Goal: Task Accomplishment & Management: Manage account settings

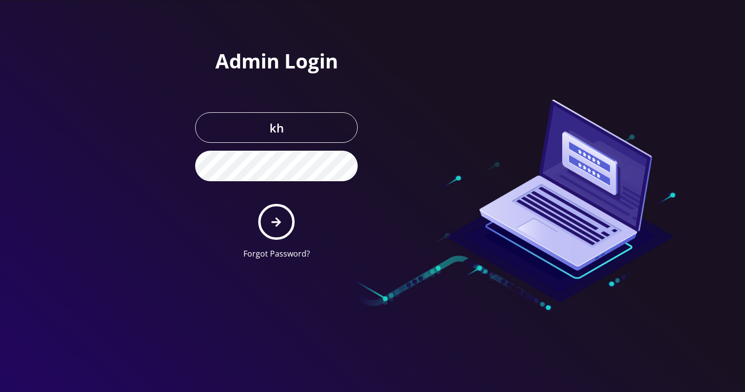
type input "[EMAIL_ADDRESS][DOMAIN_NAME]"
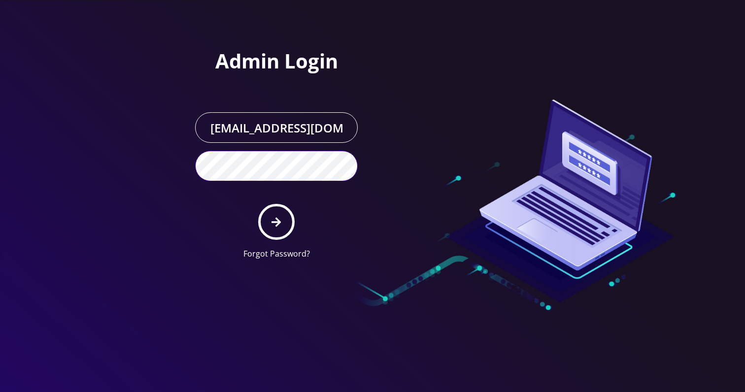
click at [258, 204] on button "submit" at bounding box center [276, 222] width 36 height 36
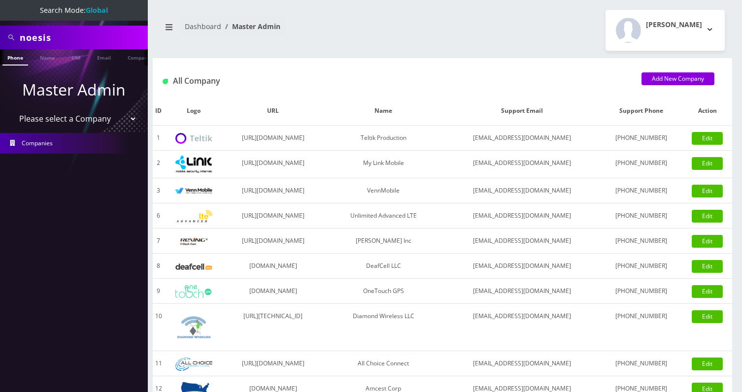
click at [25, 31] on input "noesis" at bounding box center [83, 37] width 126 height 19
type input "dj ent"
click at [127, 60] on link "Company" at bounding box center [139, 57] width 33 height 16
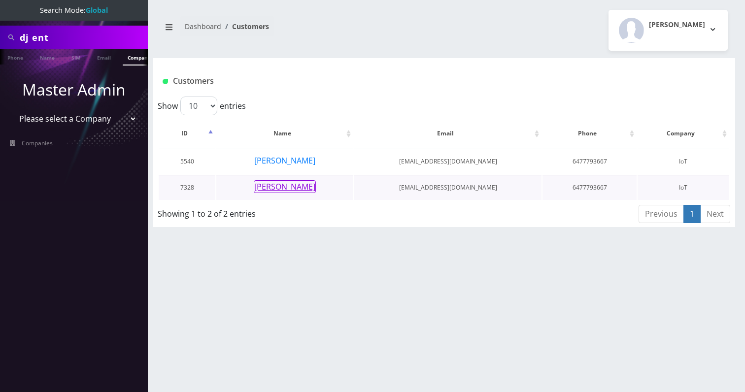
click at [285, 189] on button "[PERSON_NAME]" at bounding box center [285, 186] width 62 height 13
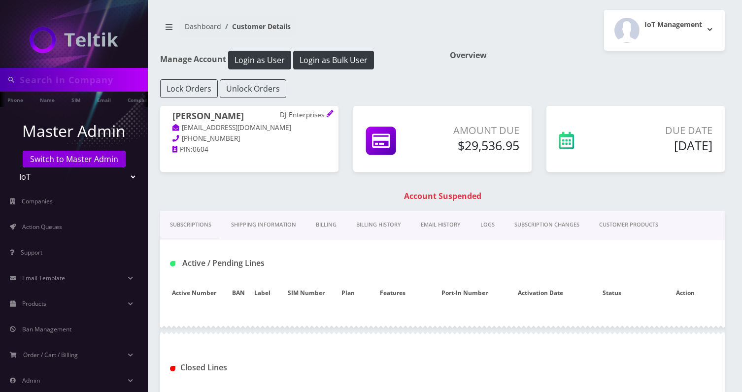
type input "dj ent"
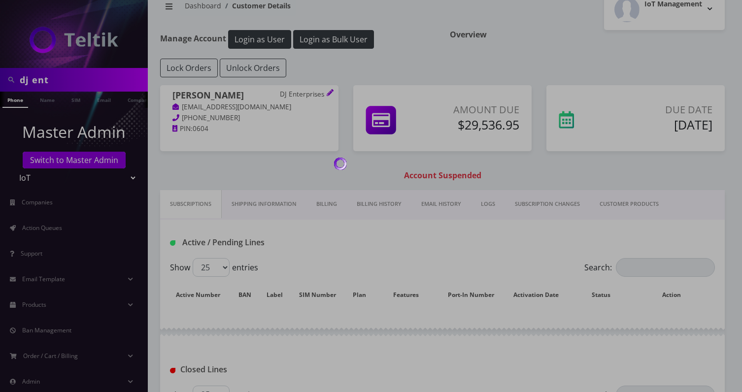
scroll to position [46, 0]
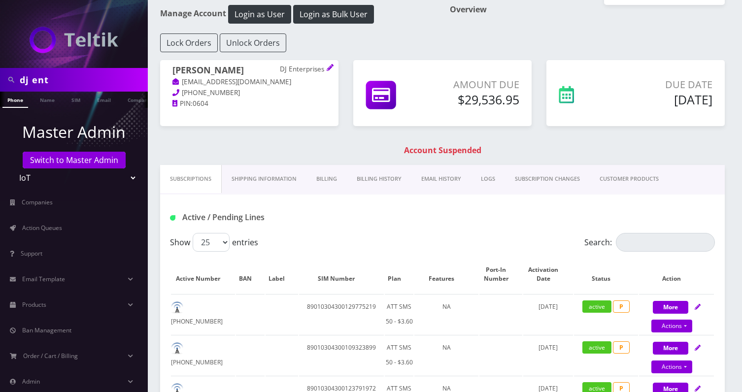
click at [327, 176] on link "Billing" at bounding box center [326, 179] width 40 height 28
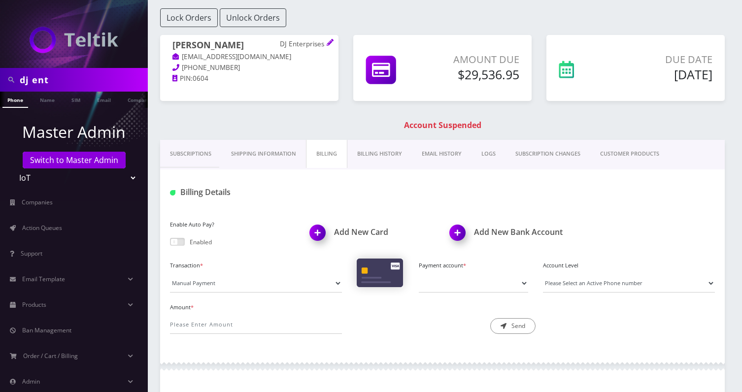
scroll to position [78, 0]
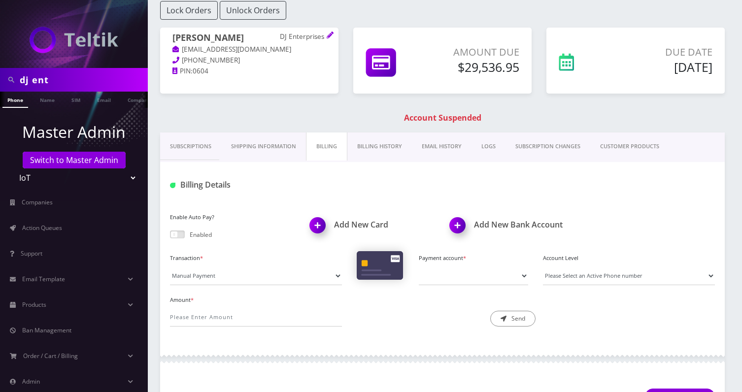
click at [199, 145] on link "Subscriptions" at bounding box center [190, 147] width 61 height 28
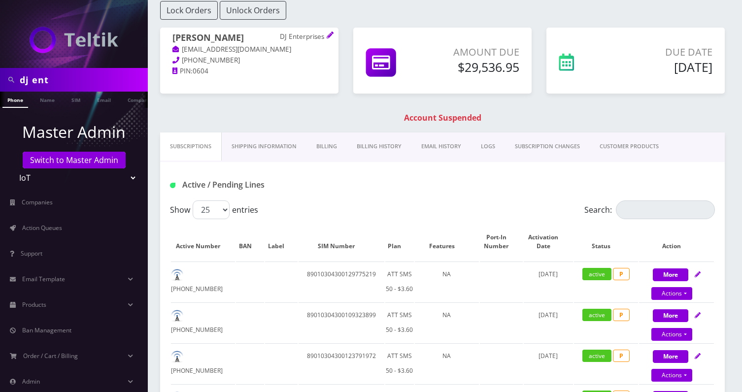
click at [331, 145] on link "Billing" at bounding box center [326, 147] width 40 height 28
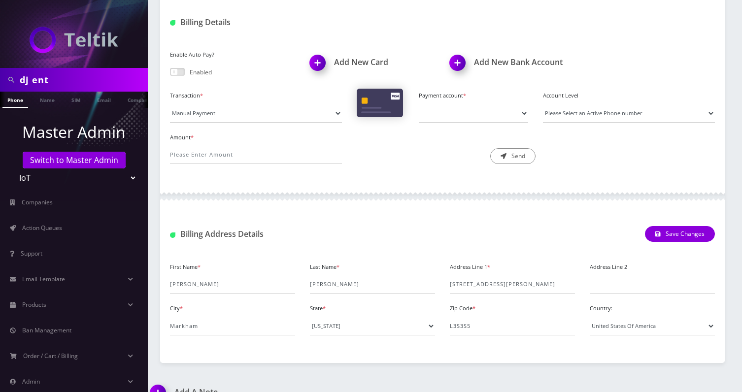
scroll to position [250, 0]
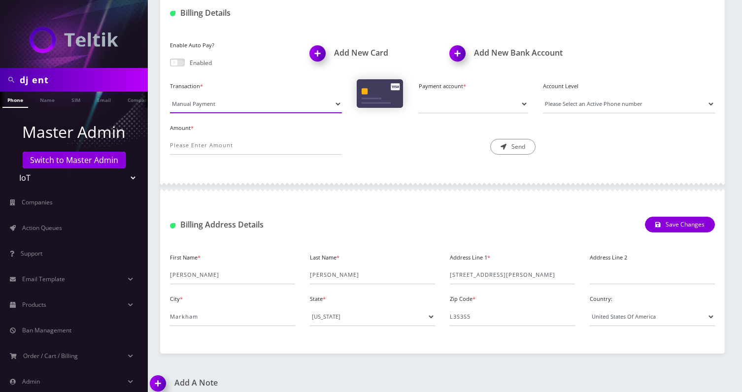
click at [269, 99] on select "Manual Payment Custom Charge Manual Credit Custom Invoice" at bounding box center [256, 104] width 172 height 19
select select "Manual Credit"
click at [170, 95] on select "Manual Payment Custom Charge Manual Credit Custom Invoice" at bounding box center [256, 104] width 172 height 19
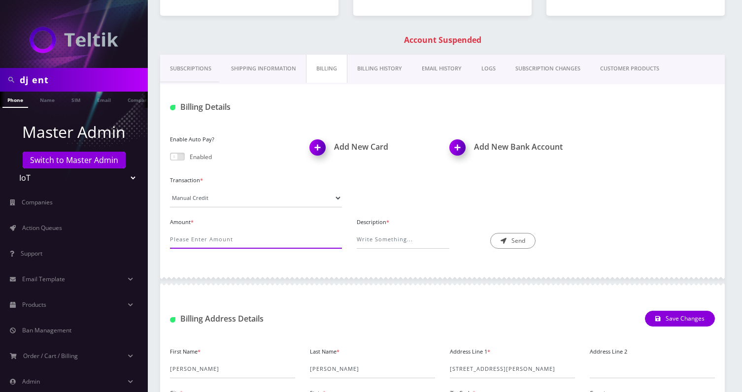
scroll to position [155, 0]
click at [189, 248] on input "Amount *" at bounding box center [256, 240] width 172 height 19
type input "Paid Via ACH"
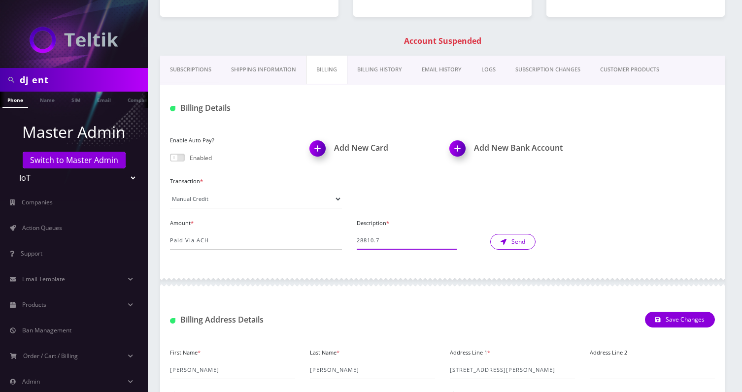
type input "28810.7"
click at [499, 243] on button "Send" at bounding box center [512, 242] width 45 height 16
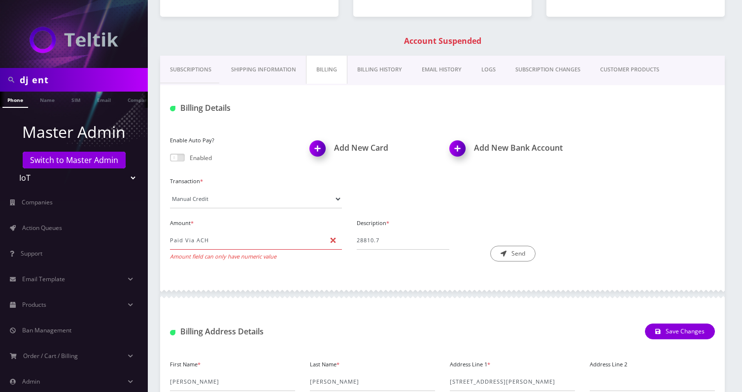
click at [252, 249] on div "Amount * Paid Via ACH Amount field can only have numeric value" at bounding box center [256, 239] width 187 height 46
click at [373, 240] on input "28810.7" at bounding box center [403, 240] width 93 height 19
click at [192, 240] on input "Paid Via ACH" at bounding box center [256, 240] width 172 height 19
paste input "28810.7"
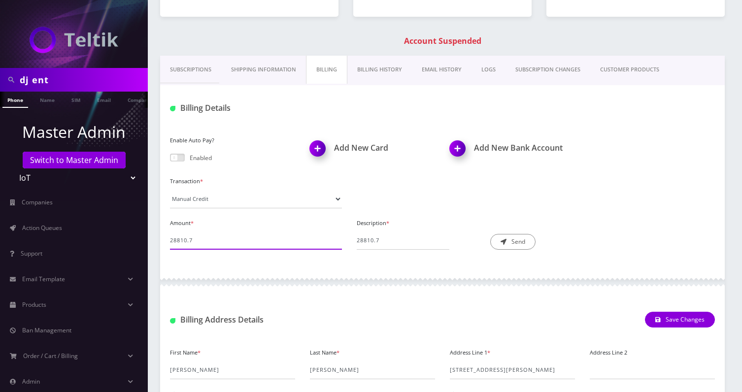
type input "28810.7"
click at [395, 239] on input "28810.7" at bounding box center [403, 240] width 93 height 19
type input "Paid via ACH"
click at [505, 244] on icon "submit" at bounding box center [503, 242] width 6 height 6
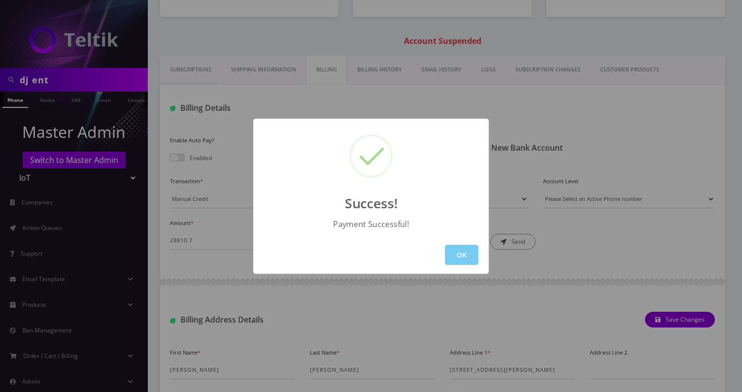
click at [455, 261] on button "OK" at bounding box center [461, 255] width 33 height 20
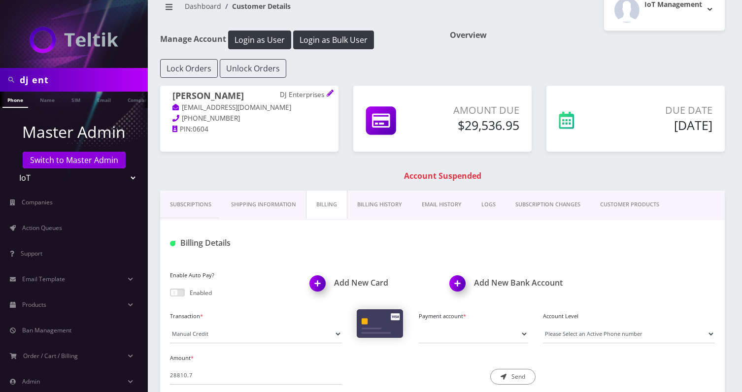
scroll to position [40, 0]
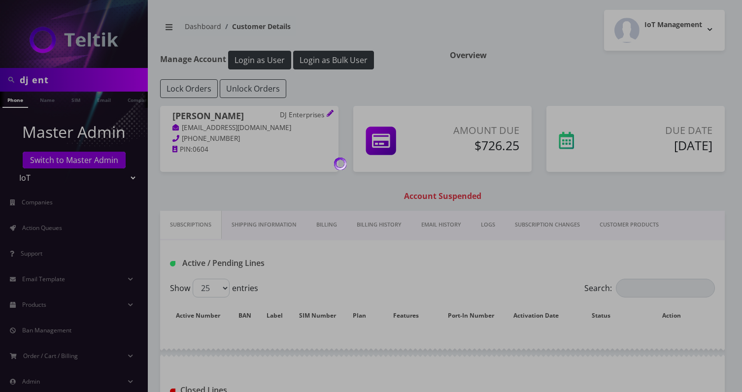
scroll to position [40, 0]
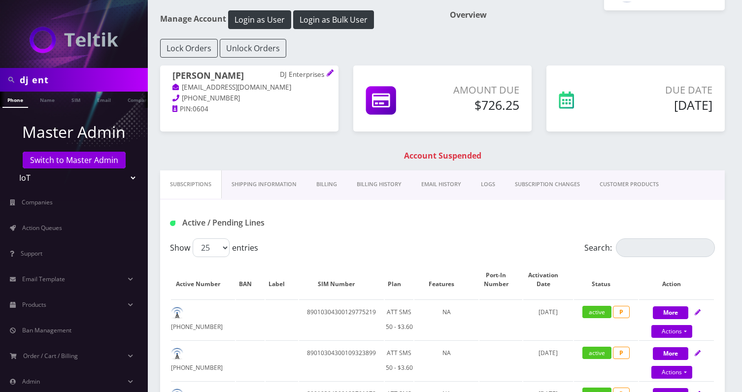
click at [313, 187] on link "Billing" at bounding box center [326, 184] width 40 height 28
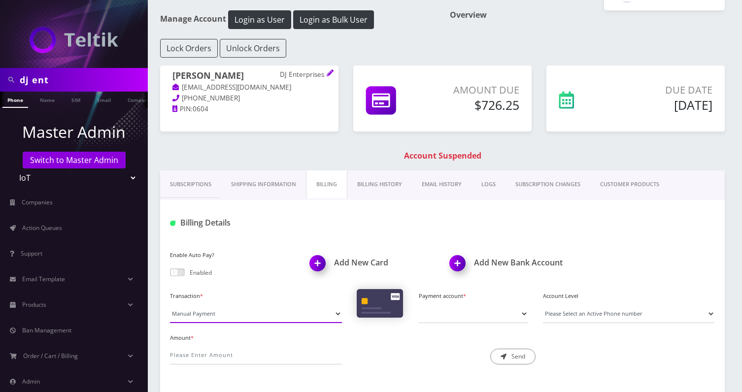
click at [197, 311] on select "Manual Payment Custom Charge Manual Credit Custom Invoice" at bounding box center [256, 313] width 172 height 19
select select "Manual Credit"
click at [170, 304] on select "Manual Payment Custom Charge Manual Credit Custom Invoice" at bounding box center [256, 313] width 172 height 19
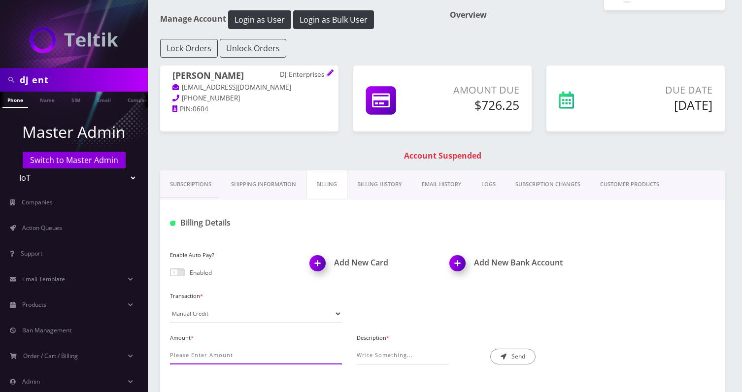
click at [199, 352] on input "Amount *" at bounding box center [256, 355] width 172 height 19
type input "8"
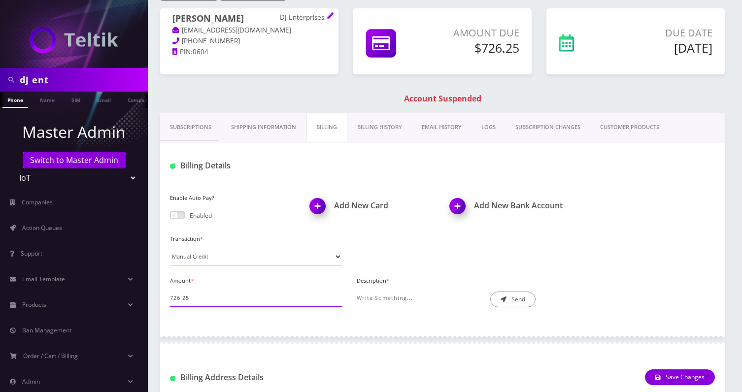
type input "726.25"
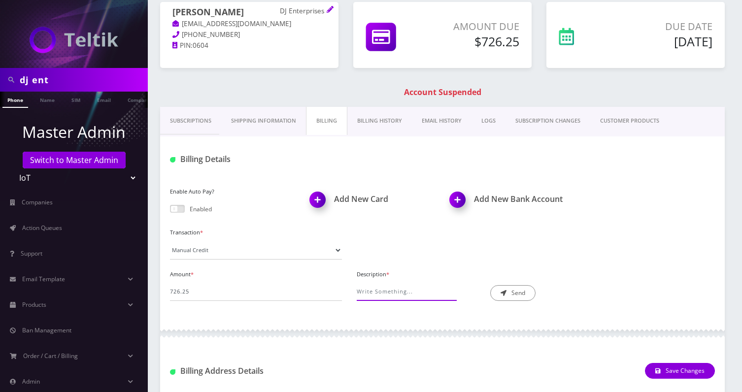
scroll to position [104, 0]
type input "S"
type input "Credit for Surcharge"
click at [512, 292] on button "Send" at bounding box center [512, 293] width 45 height 16
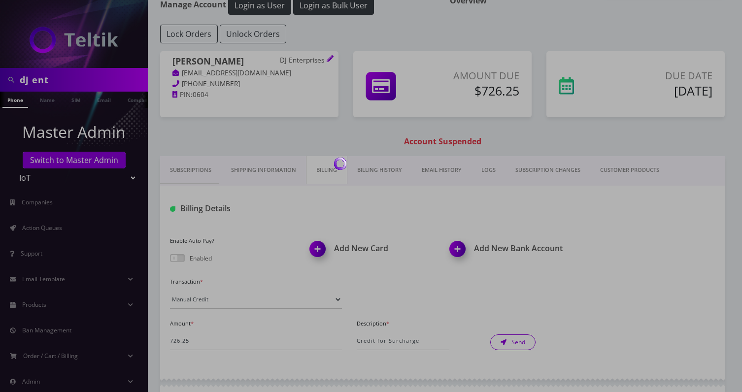
scroll to position [0, 0]
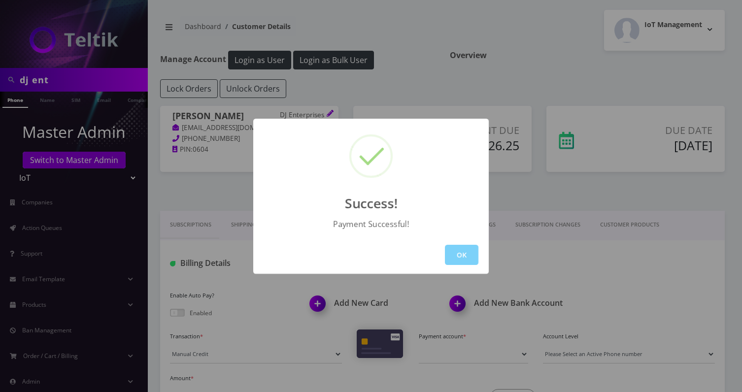
click at [470, 95] on div "Success! Payment Successful! OK" at bounding box center [371, 196] width 742 height 392
